Goal: Obtain resource: Obtain resource

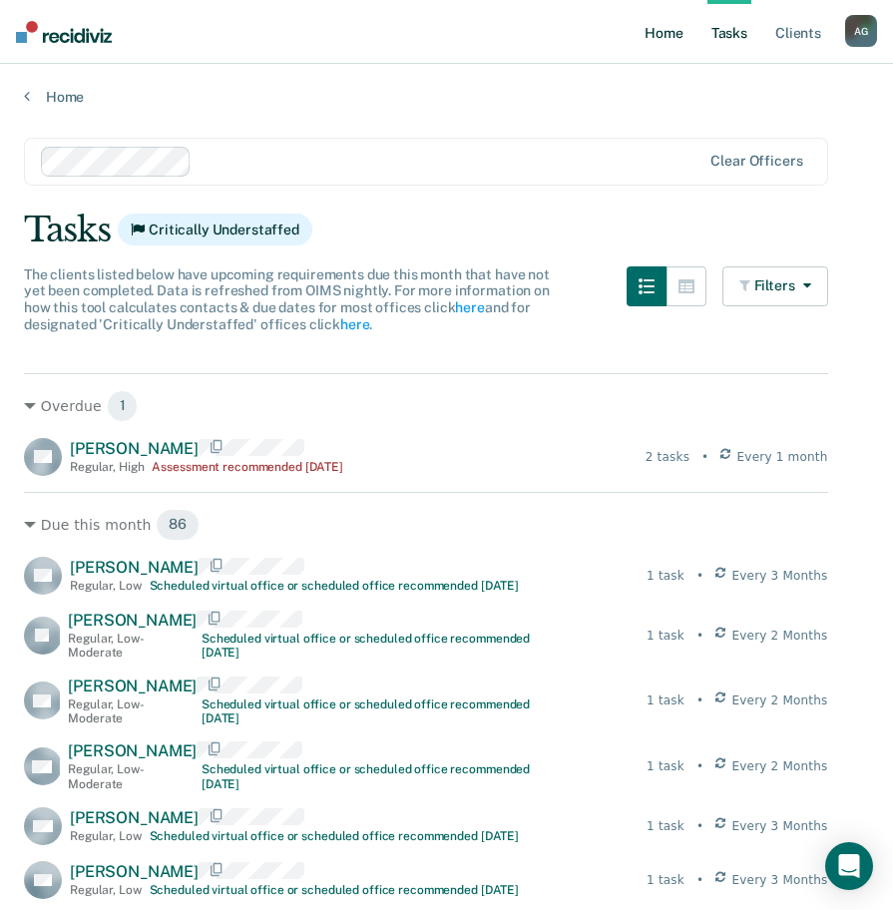
click at [683, 43] on link "Home" at bounding box center [663, 32] width 46 height 64
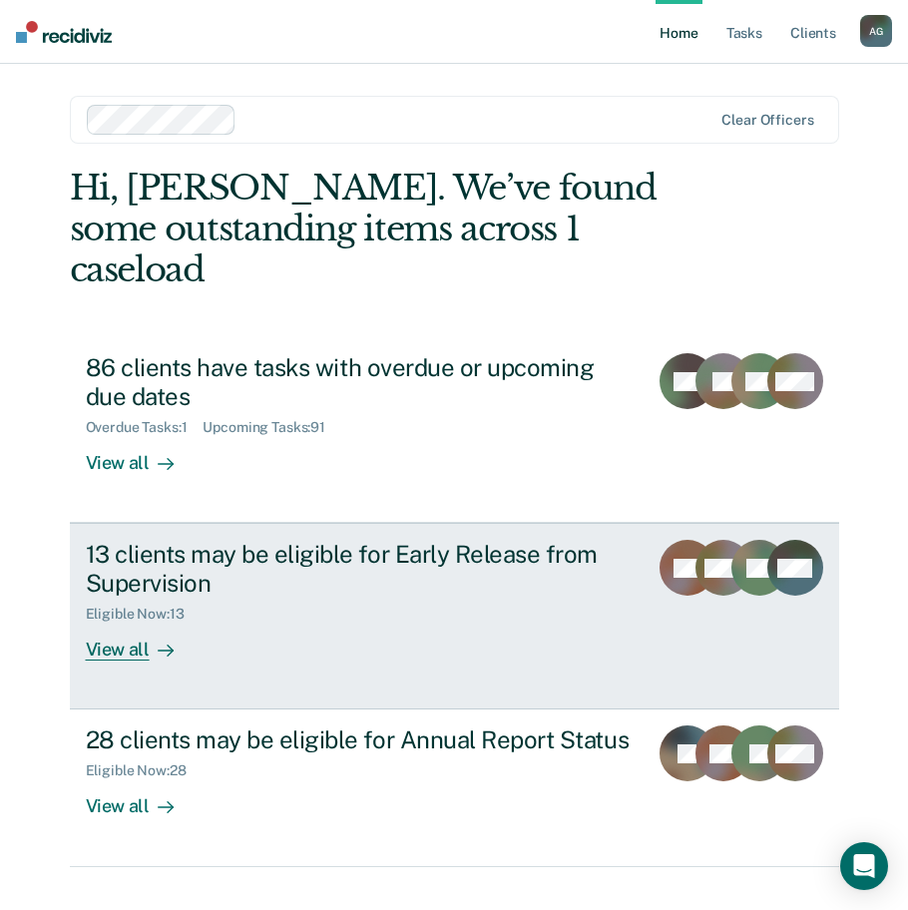
click at [522, 598] on div "Eligible Now : 13" at bounding box center [359, 610] width 546 height 25
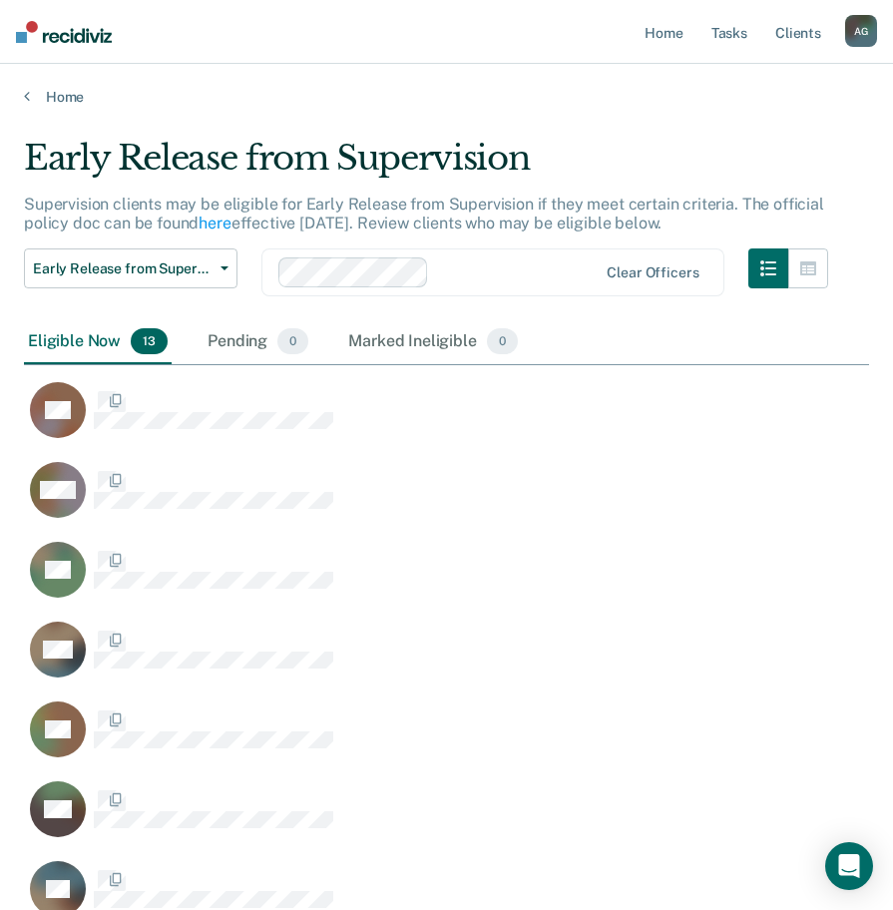
scroll to position [1259, 830]
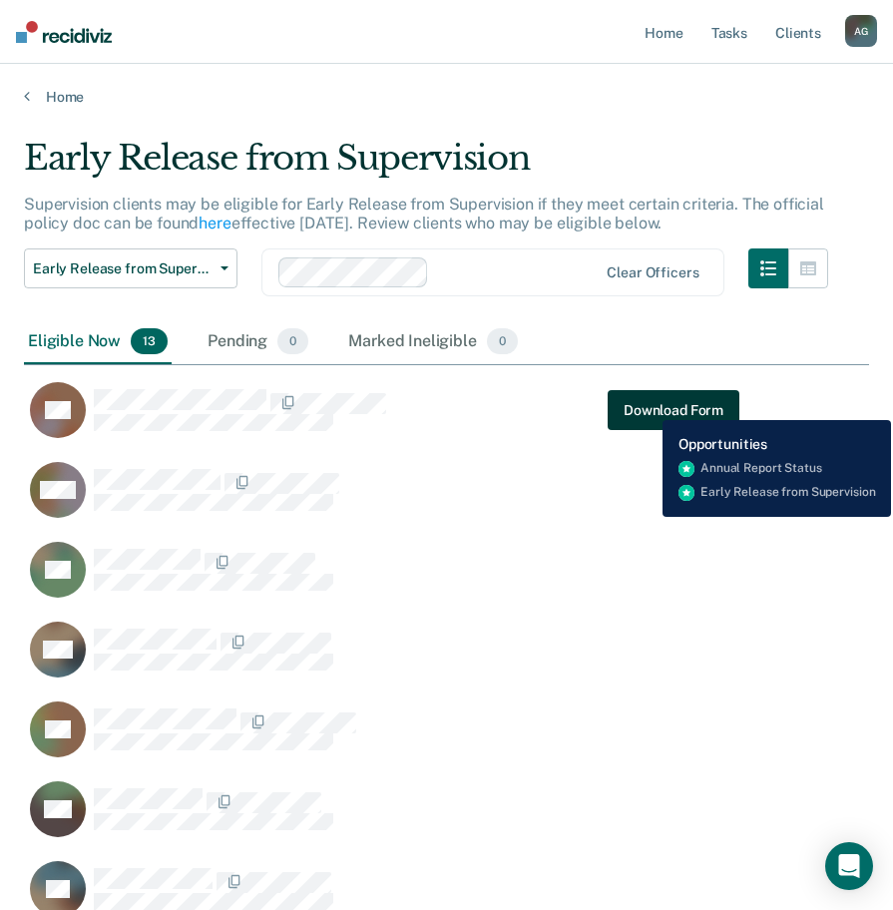
click at [647, 405] on button "Download Form" at bounding box center [674, 410] width 132 height 40
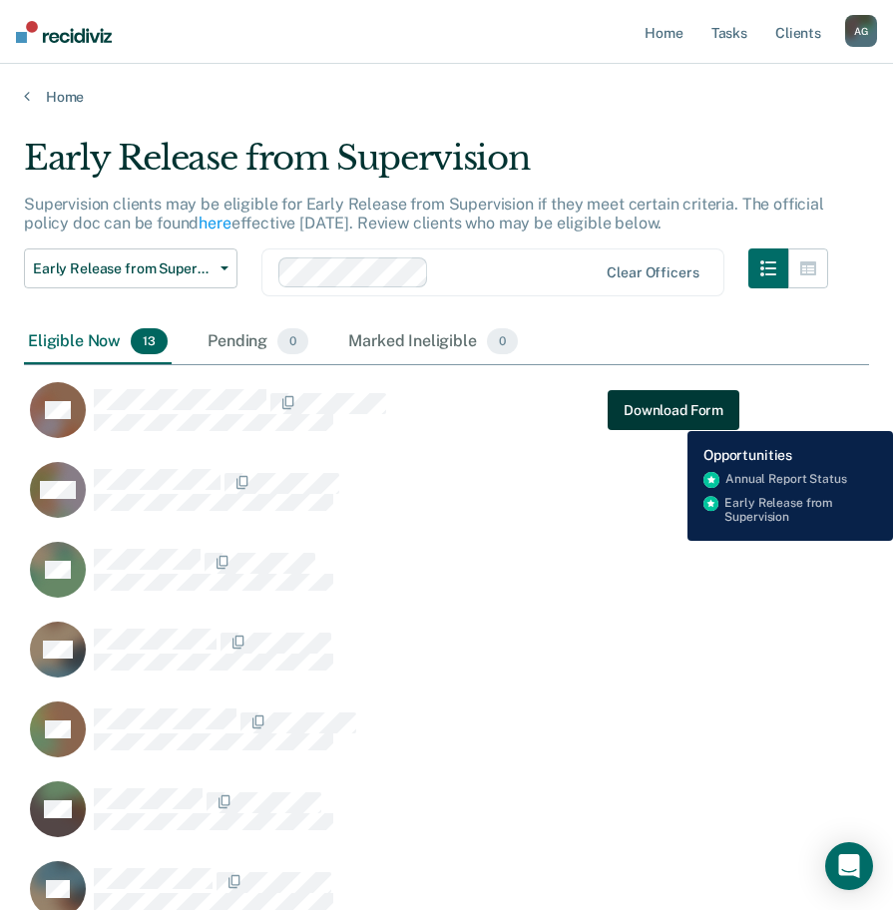
click at [672, 416] on button "Download Form" at bounding box center [674, 410] width 132 height 40
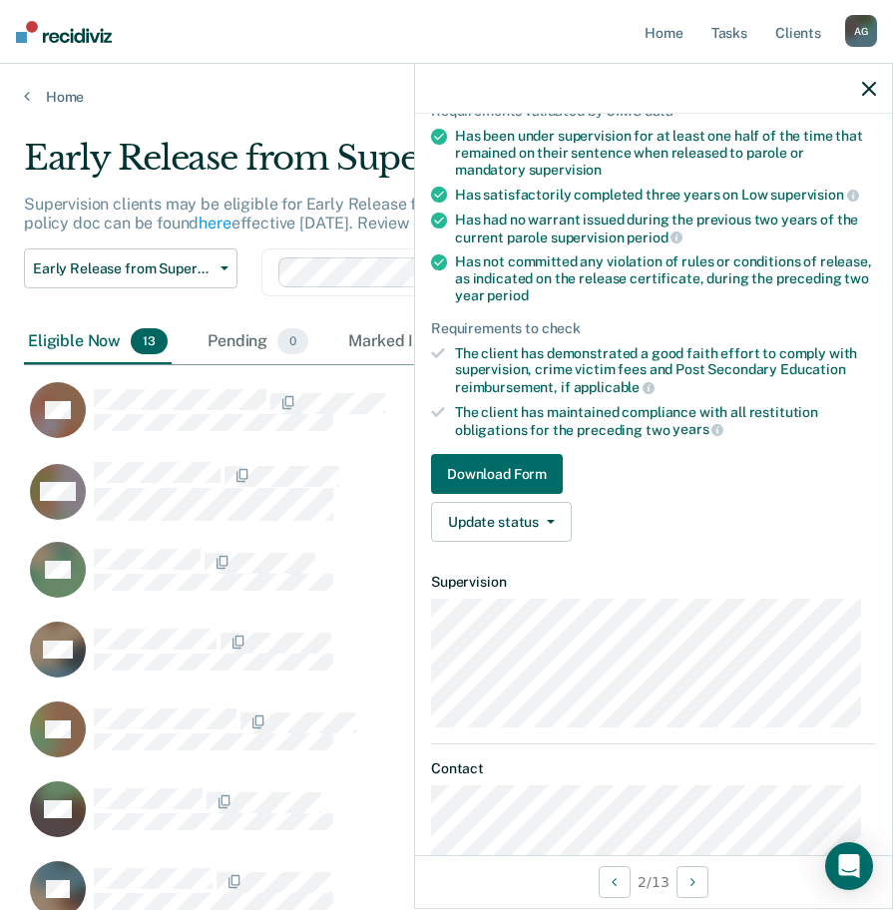
scroll to position [200, 0]
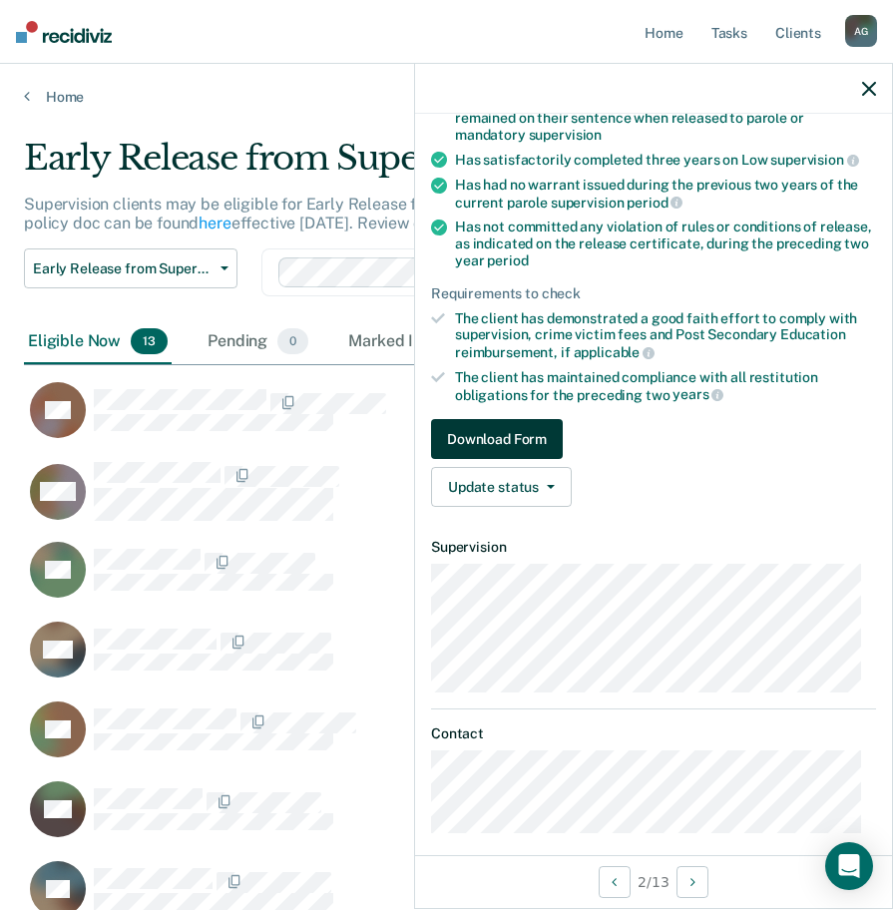
click at [498, 441] on button "Download Form" at bounding box center [497, 439] width 132 height 40
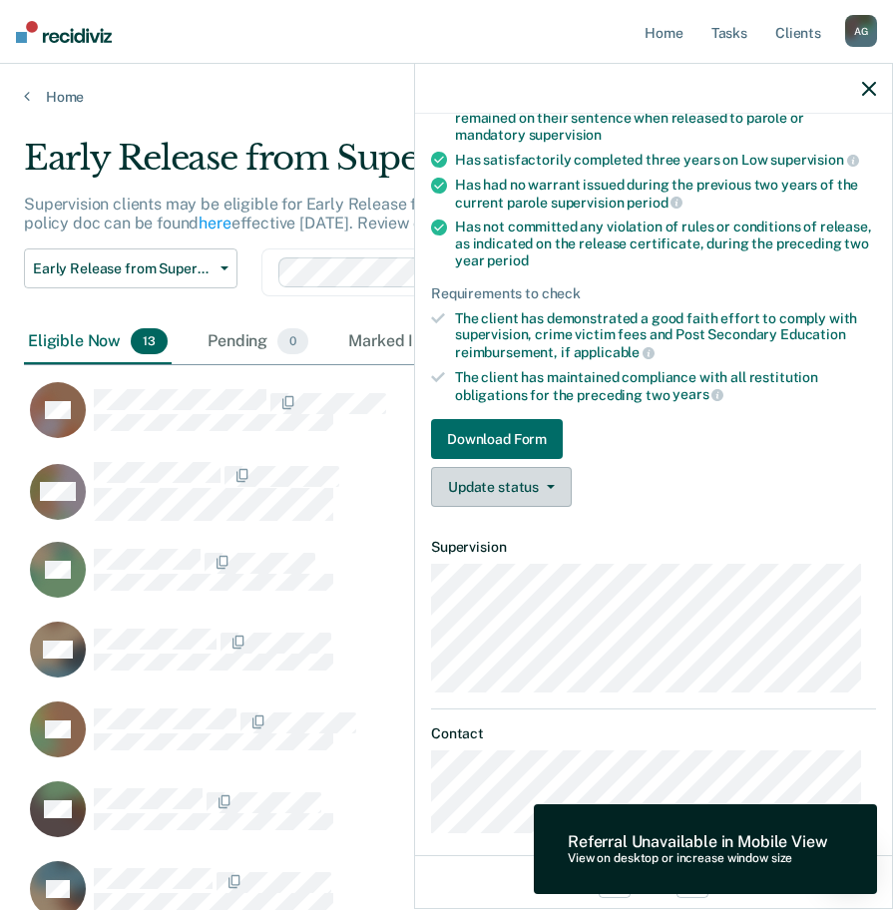
click at [535, 494] on button "Update status" at bounding box center [501, 487] width 141 height 40
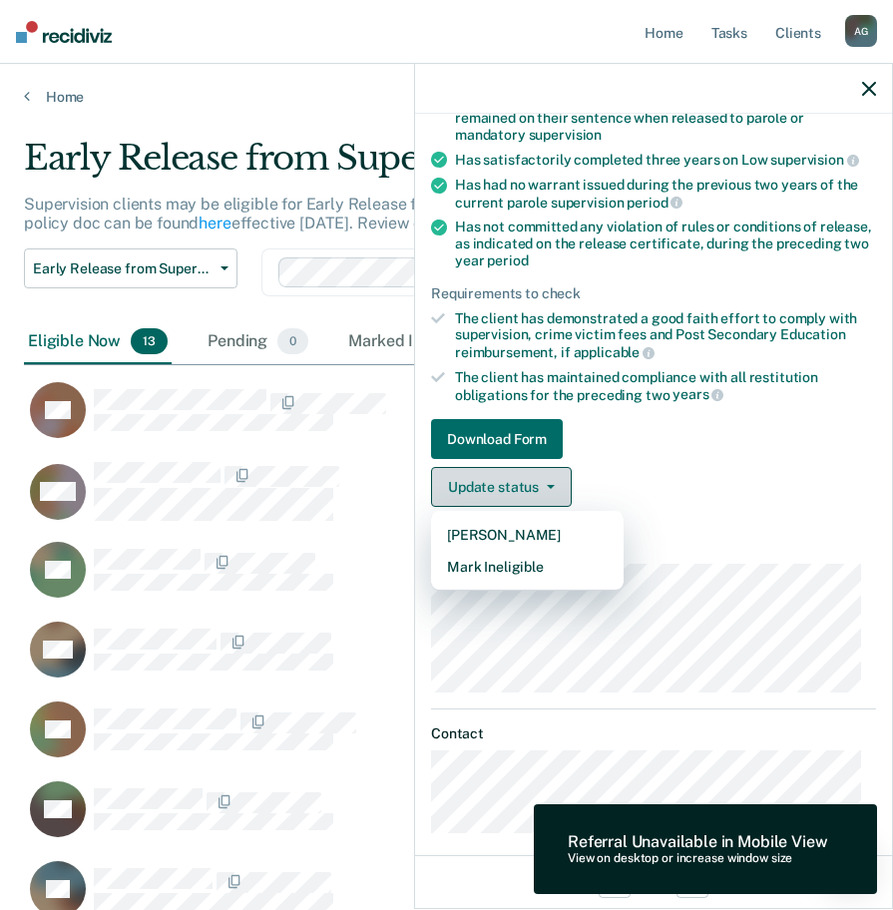
click at [535, 494] on button "Update status" at bounding box center [501, 487] width 141 height 40
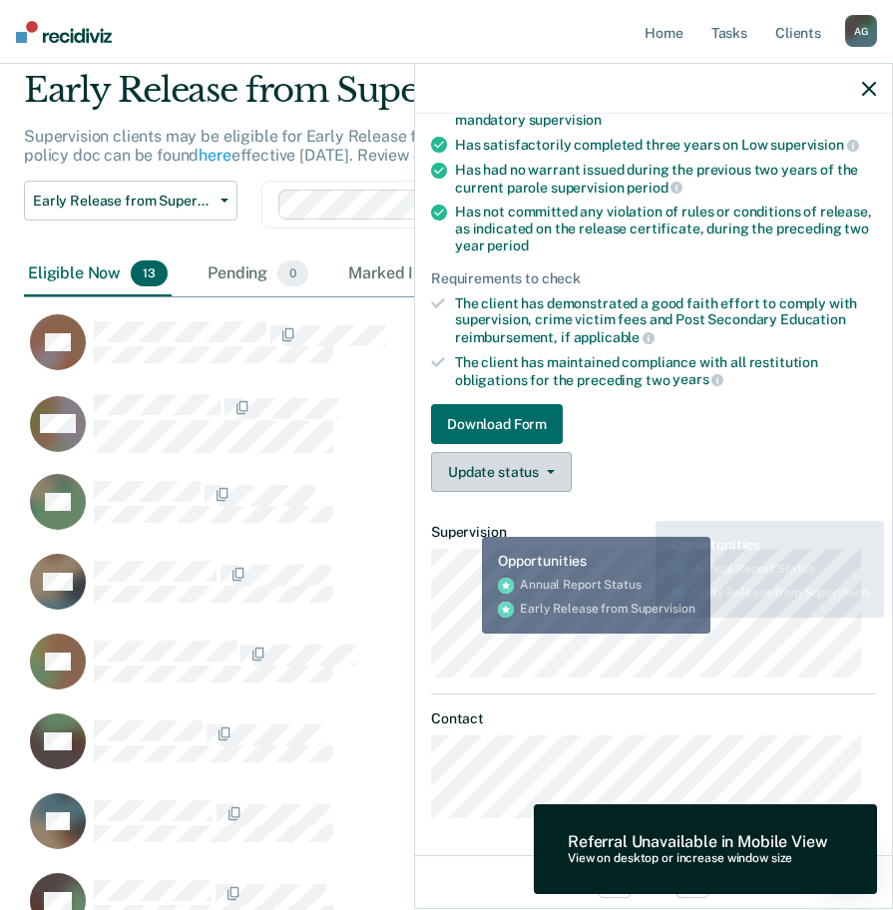
scroll to position [100, 0]
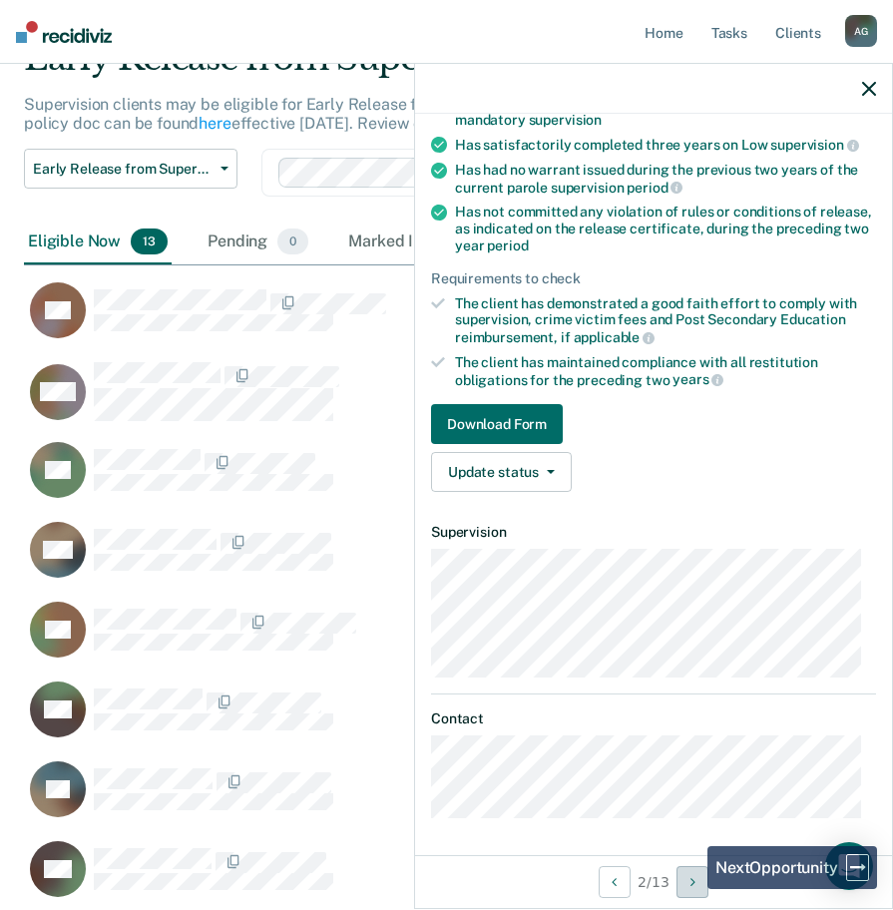
click at [691, 887] on button "Next Opportunity" at bounding box center [692, 882] width 32 height 32
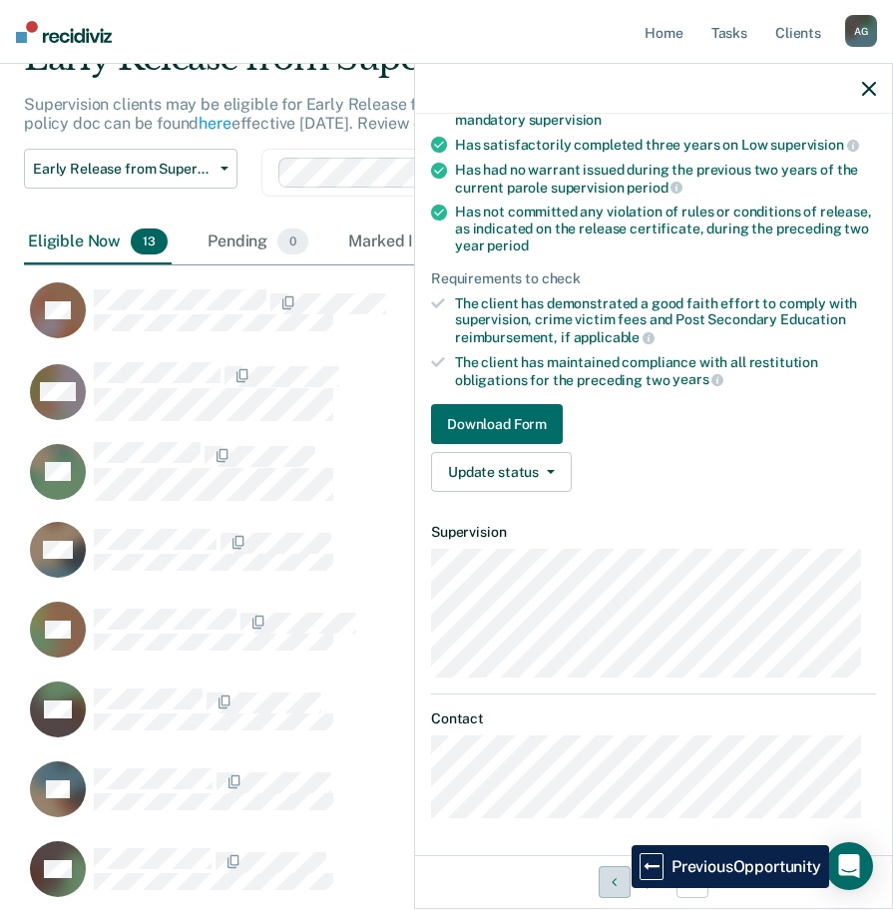
click at [617, 888] on button "Previous Opportunity" at bounding box center [615, 882] width 32 height 32
click at [617, 887] on button "Previous Opportunity" at bounding box center [615, 882] width 32 height 32
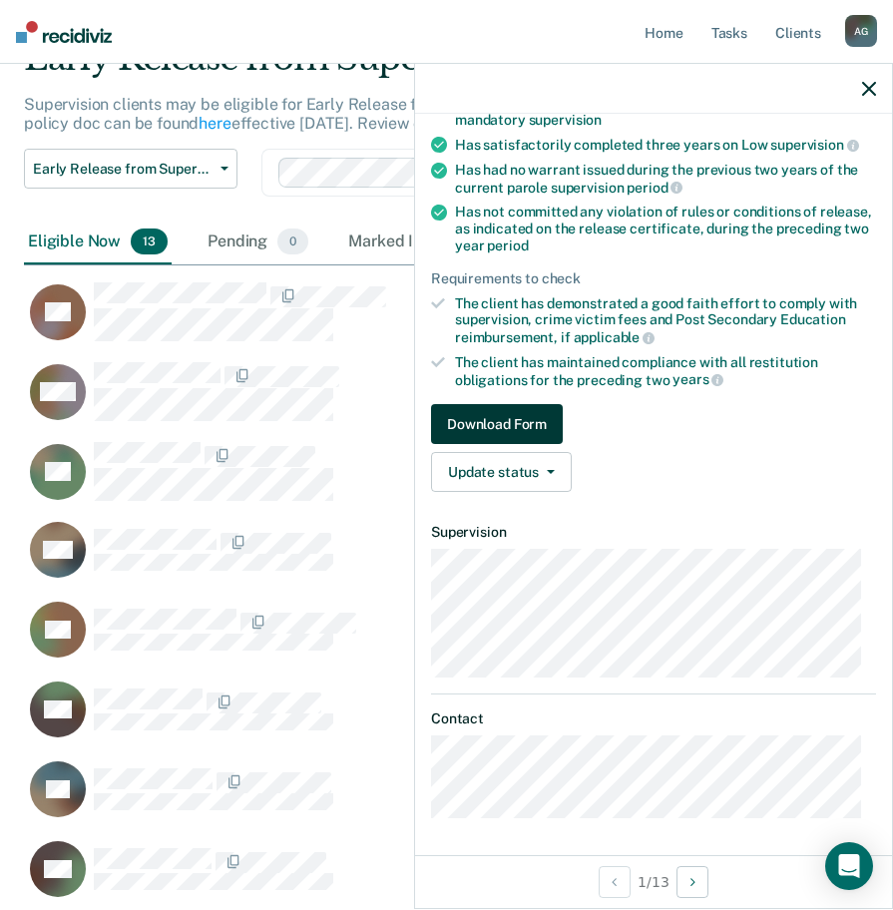
click at [506, 422] on button "Download Form" at bounding box center [497, 424] width 132 height 40
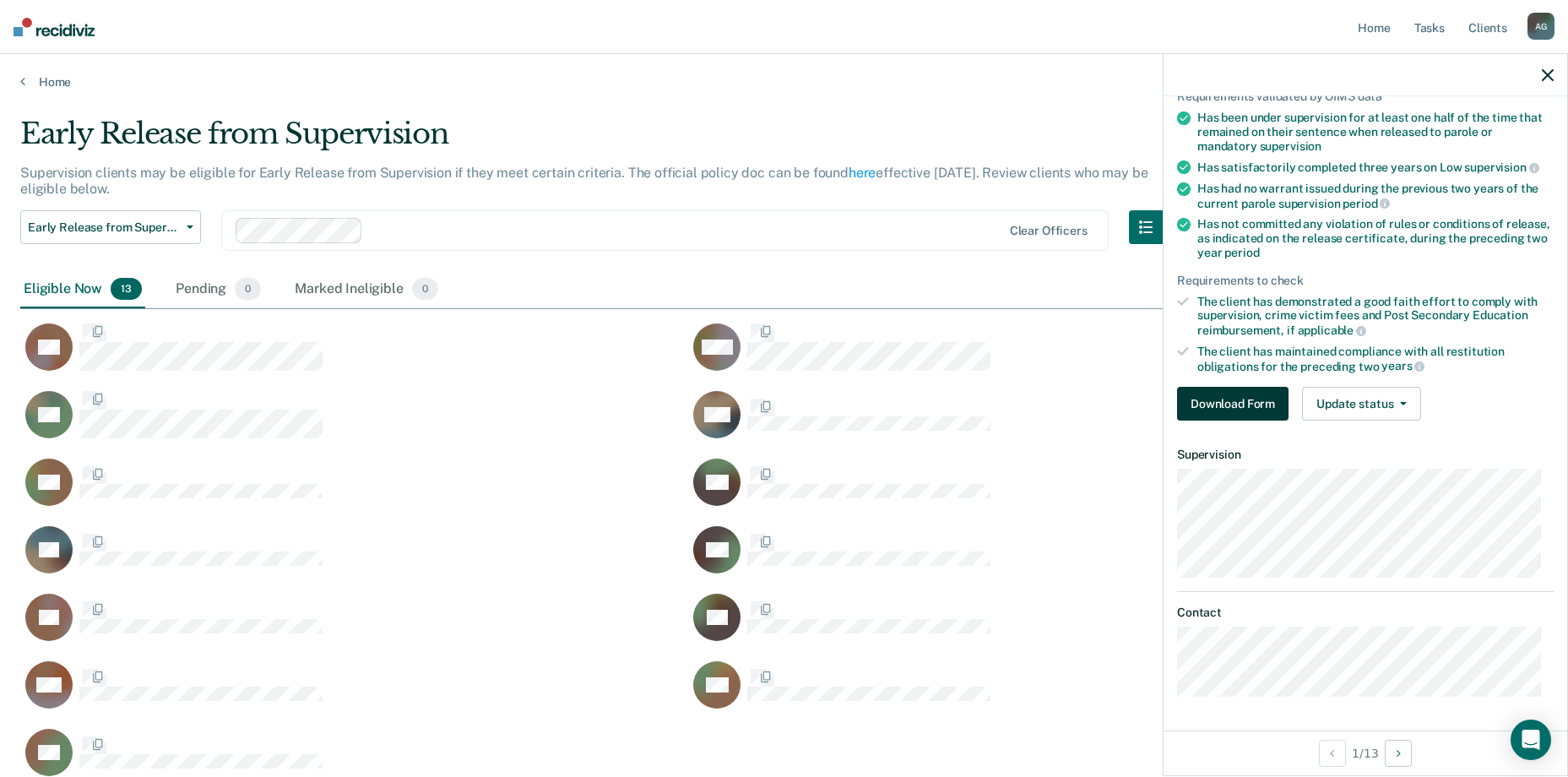
scroll to position [660, 1515]
click at [767, 400] on button "Download Form" at bounding box center [1233, 405] width 112 height 34
